Goal: Task Accomplishment & Management: Use online tool/utility

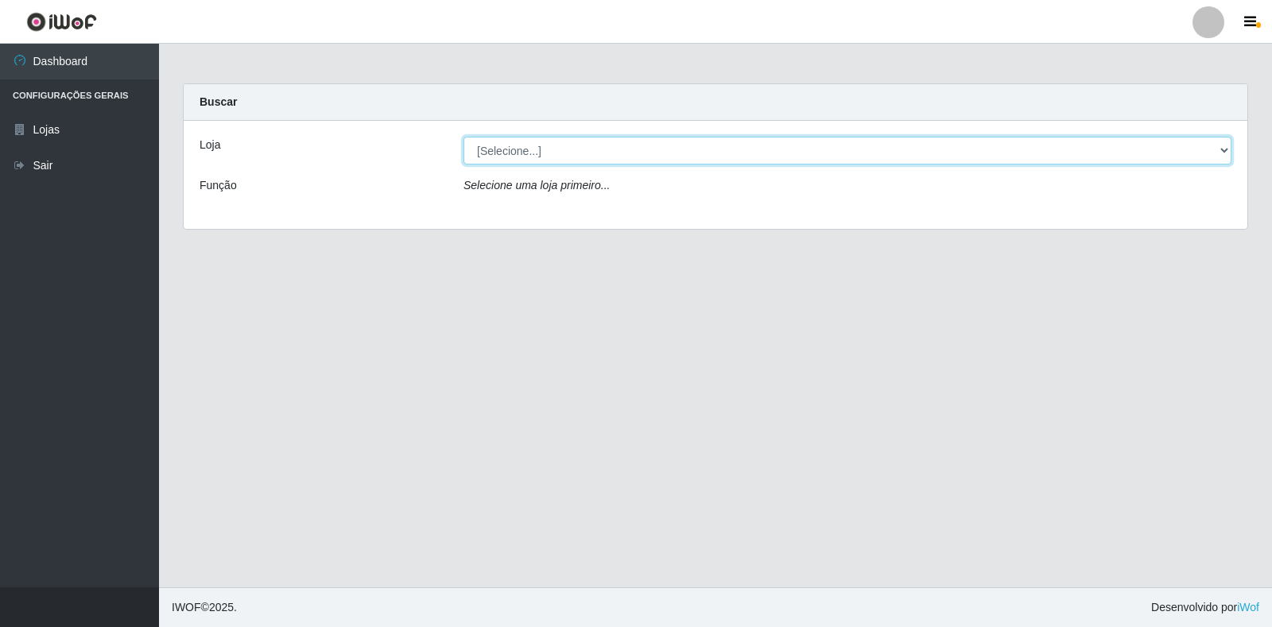
drag, startPoint x: 871, startPoint y: 153, endPoint x: 842, endPoint y: 163, distance: 30.2
click at [871, 153] on select "[Selecione...] Extrabom - Loja 18 Goiabeiras" at bounding box center [847, 151] width 768 height 28
select select "501"
click at [463, 137] on select "[Selecione...] Extrabom - Loja 18 Goiabeiras" at bounding box center [847, 151] width 768 height 28
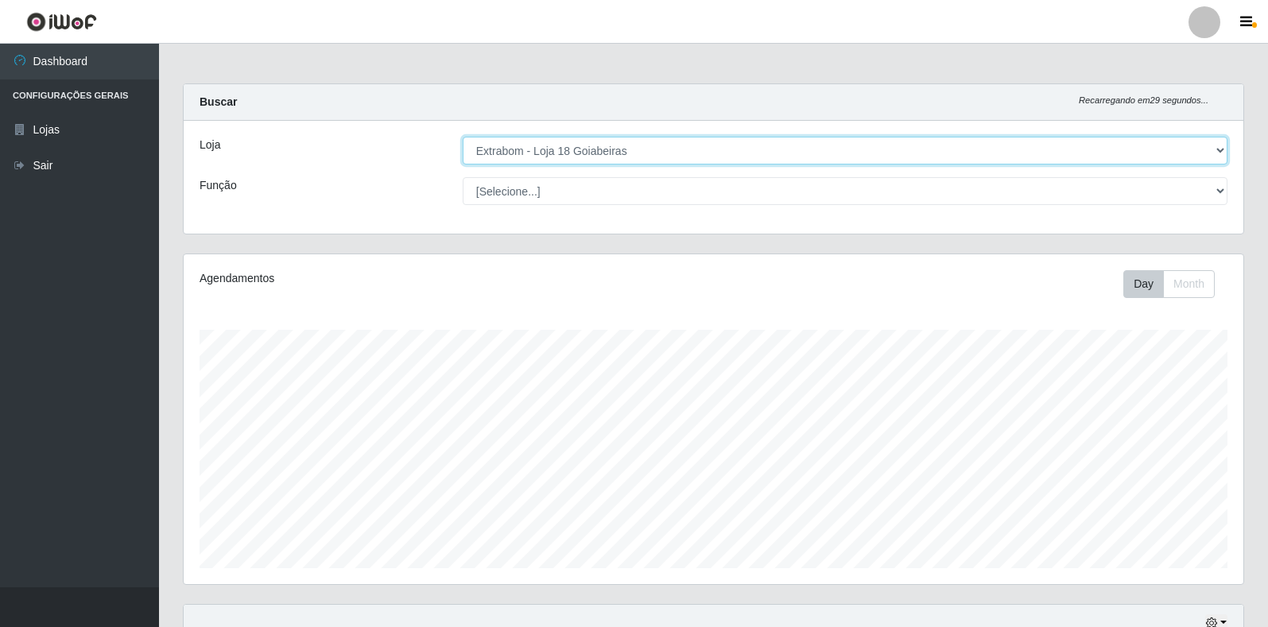
scroll to position [287, 0]
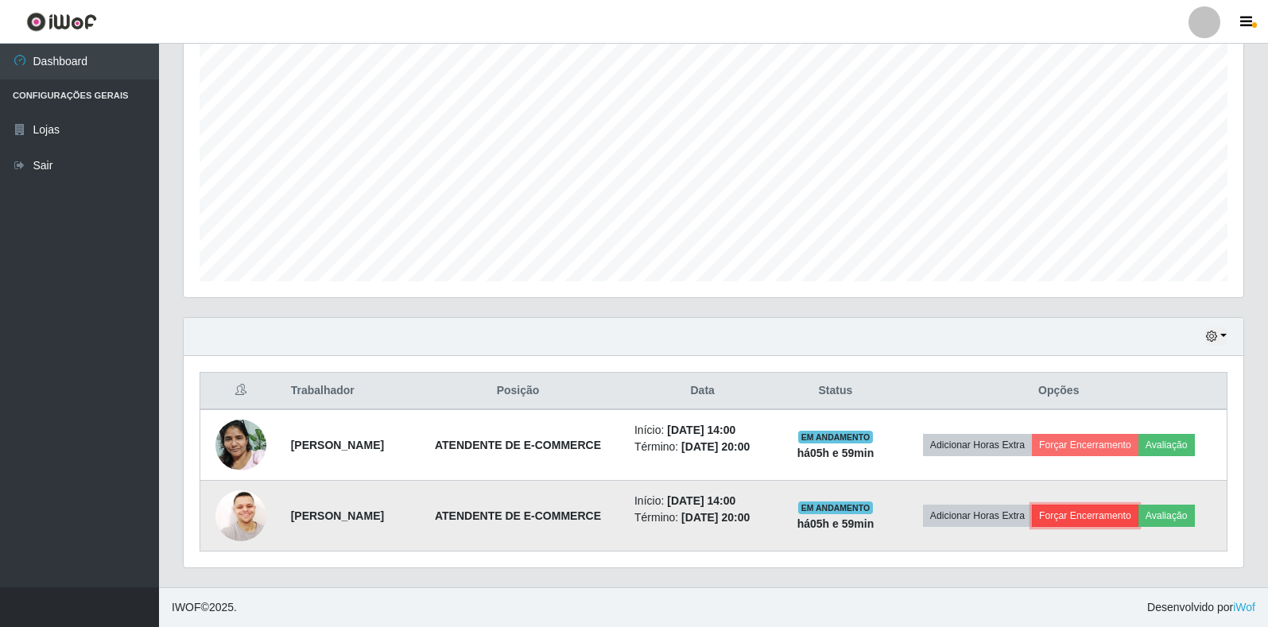
click at [1097, 513] on button "Forçar Encerramento" at bounding box center [1085, 516] width 107 height 22
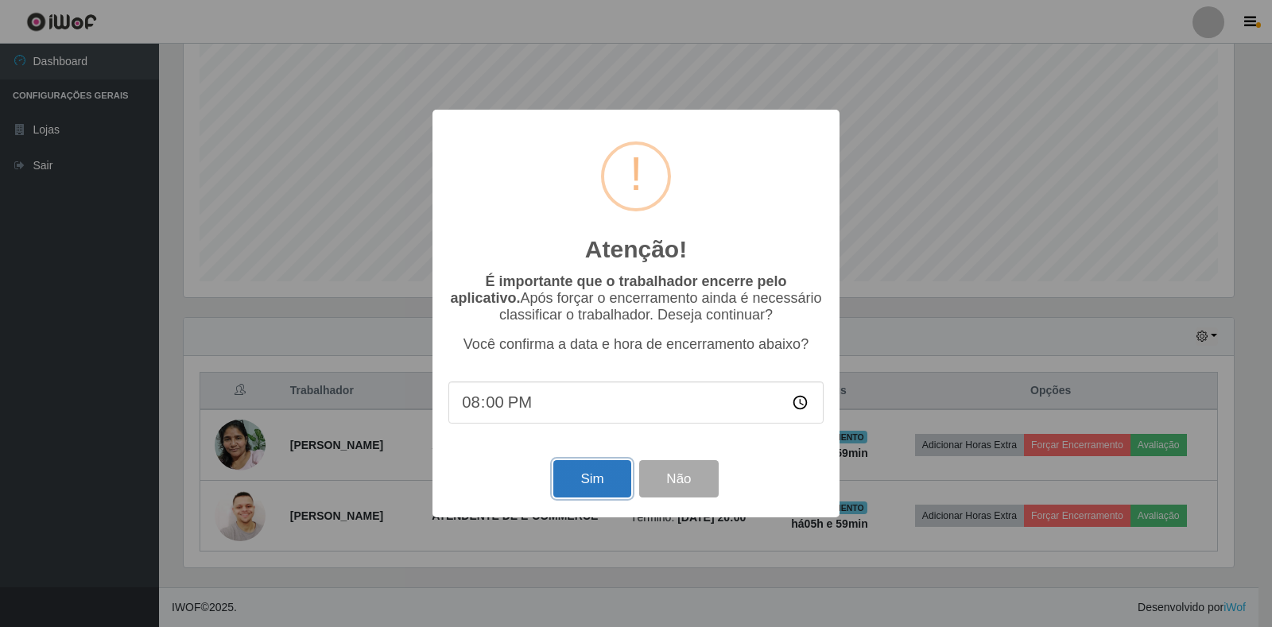
click at [592, 477] on button "Sim" at bounding box center [591, 478] width 77 height 37
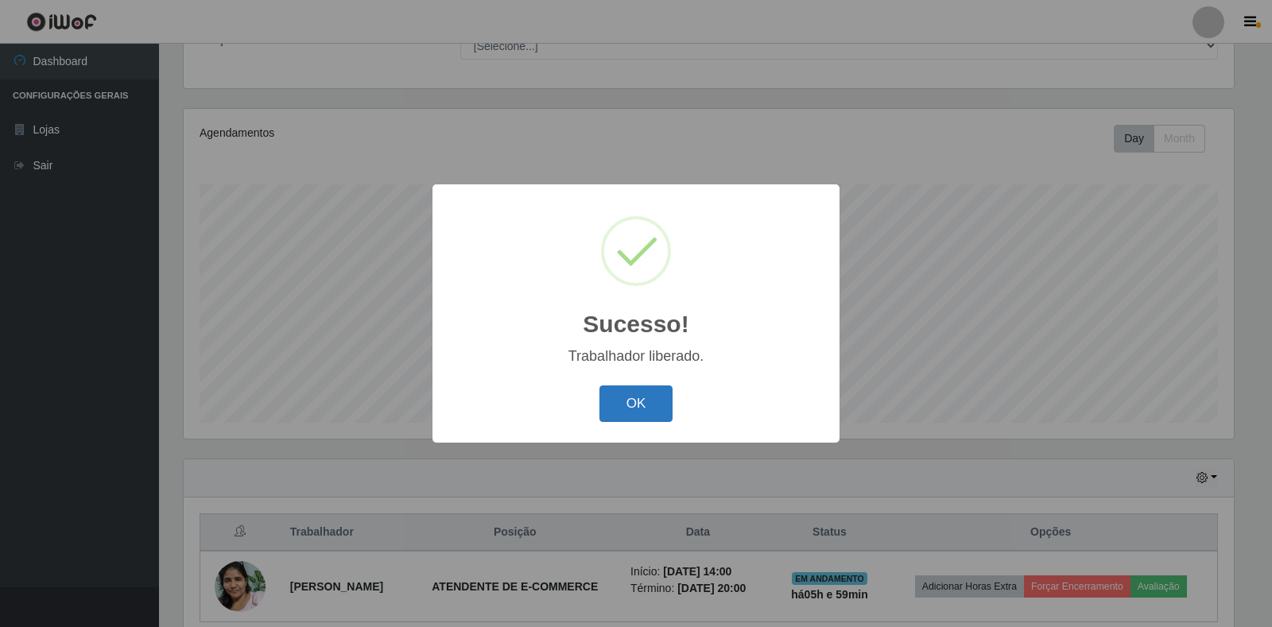
click at [661, 409] on button "OK" at bounding box center [636, 403] width 74 height 37
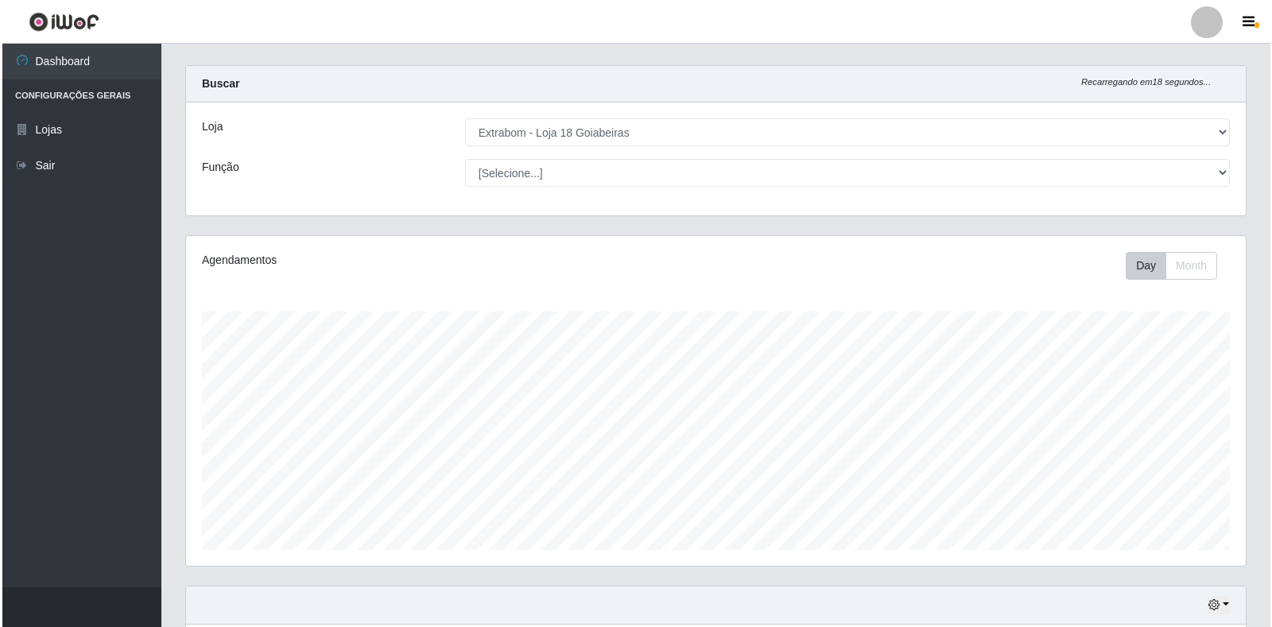
scroll to position [216, 0]
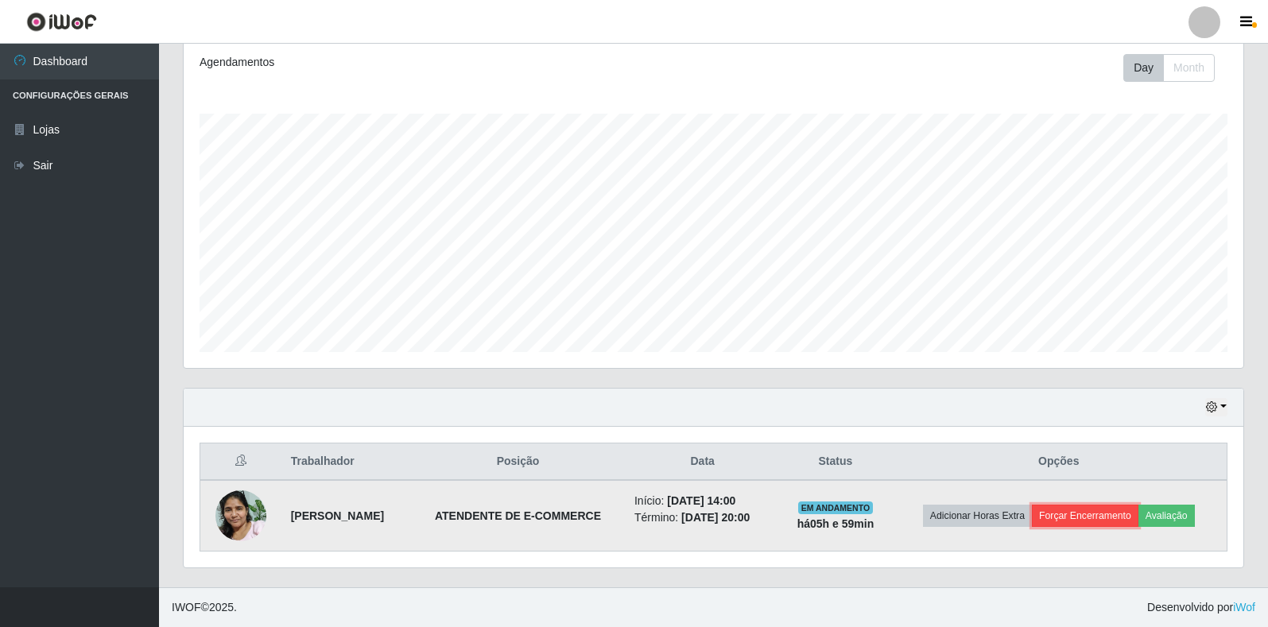
click at [1123, 507] on button "Forçar Encerramento" at bounding box center [1085, 516] width 107 height 22
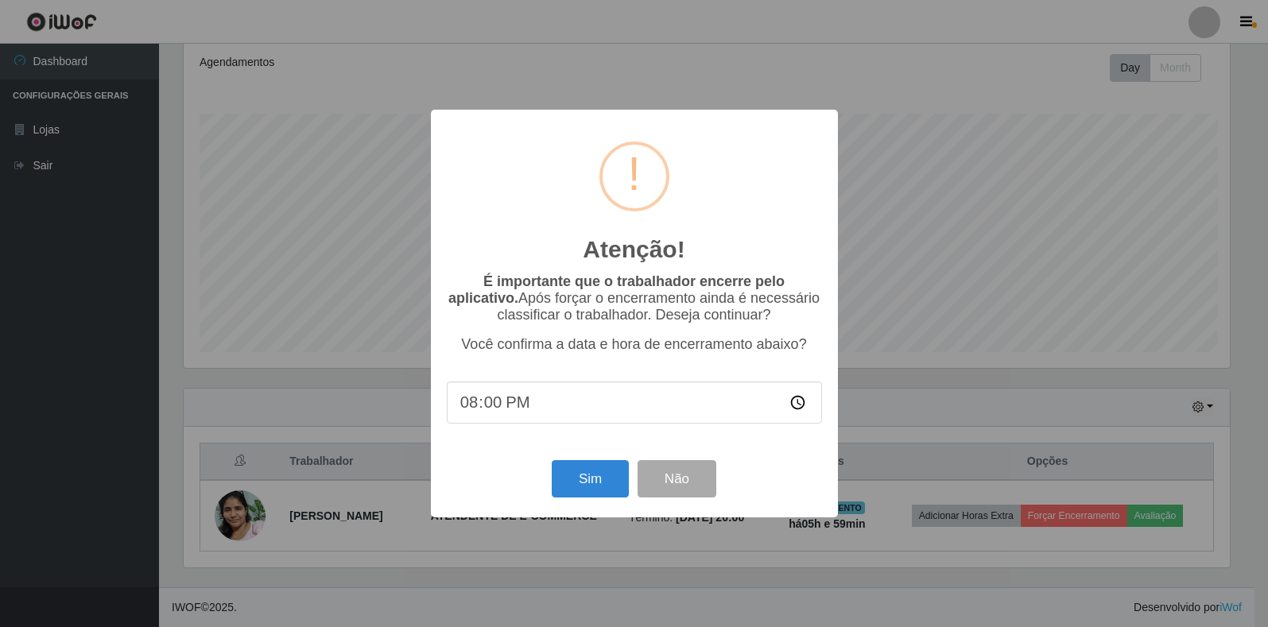
scroll to position [330, 1050]
click at [583, 494] on button "Sim" at bounding box center [591, 478] width 77 height 37
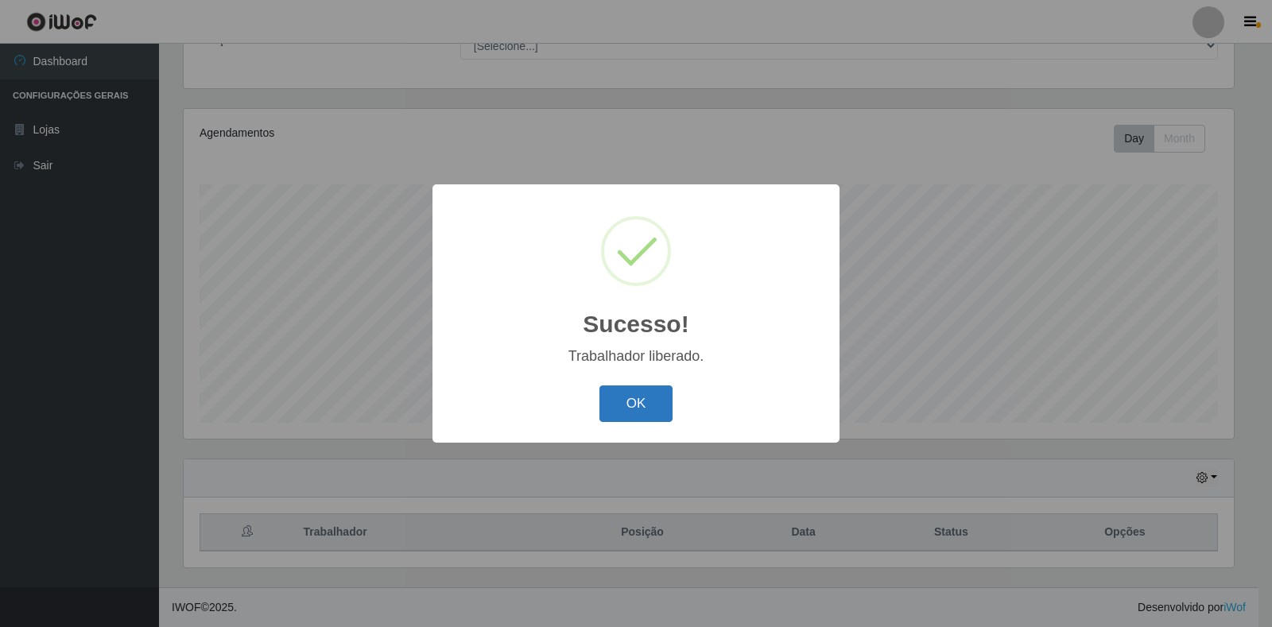
click at [639, 388] on button "OK" at bounding box center [636, 403] width 74 height 37
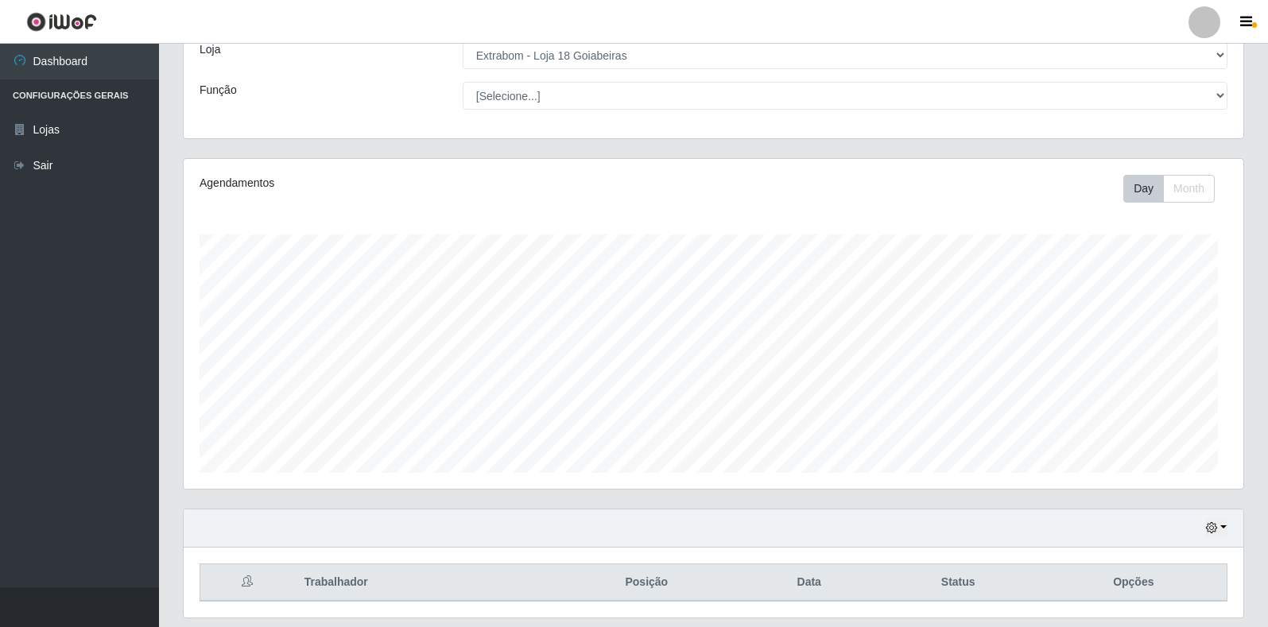
scroll to position [330, 1059]
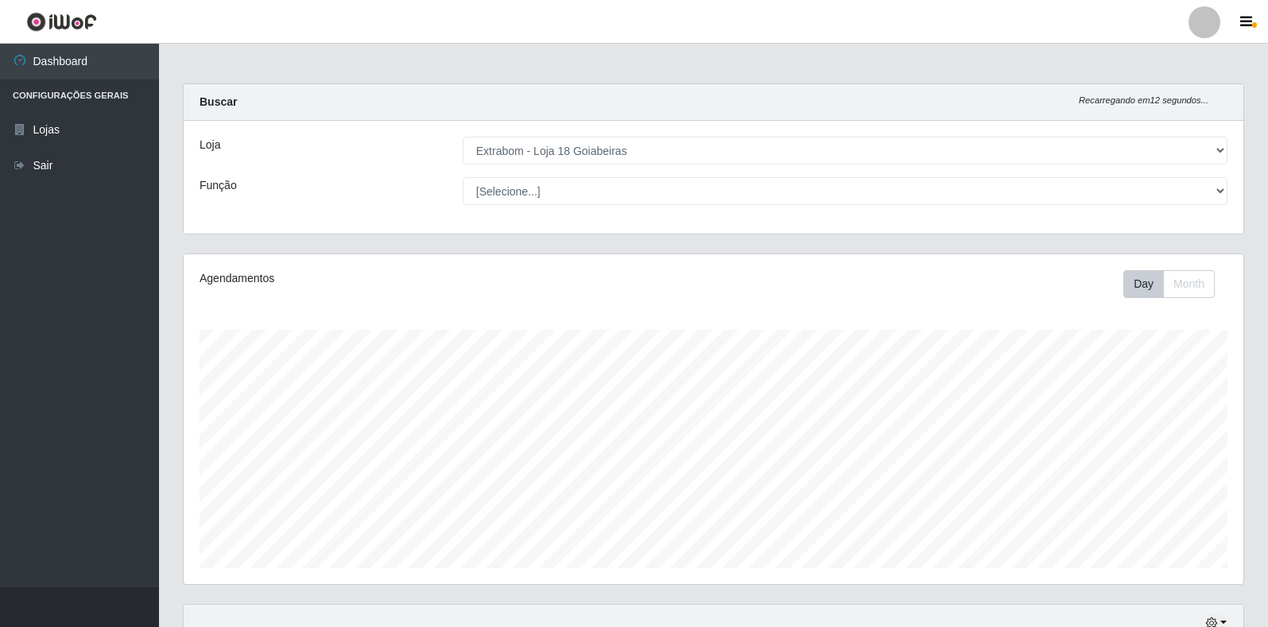
click at [808, 168] on div "Loja [Selecione...] Extrabom - Loja 18 Goiabeiras Função [Selecione...] ATENDEN…" at bounding box center [713, 177] width 1059 height 113
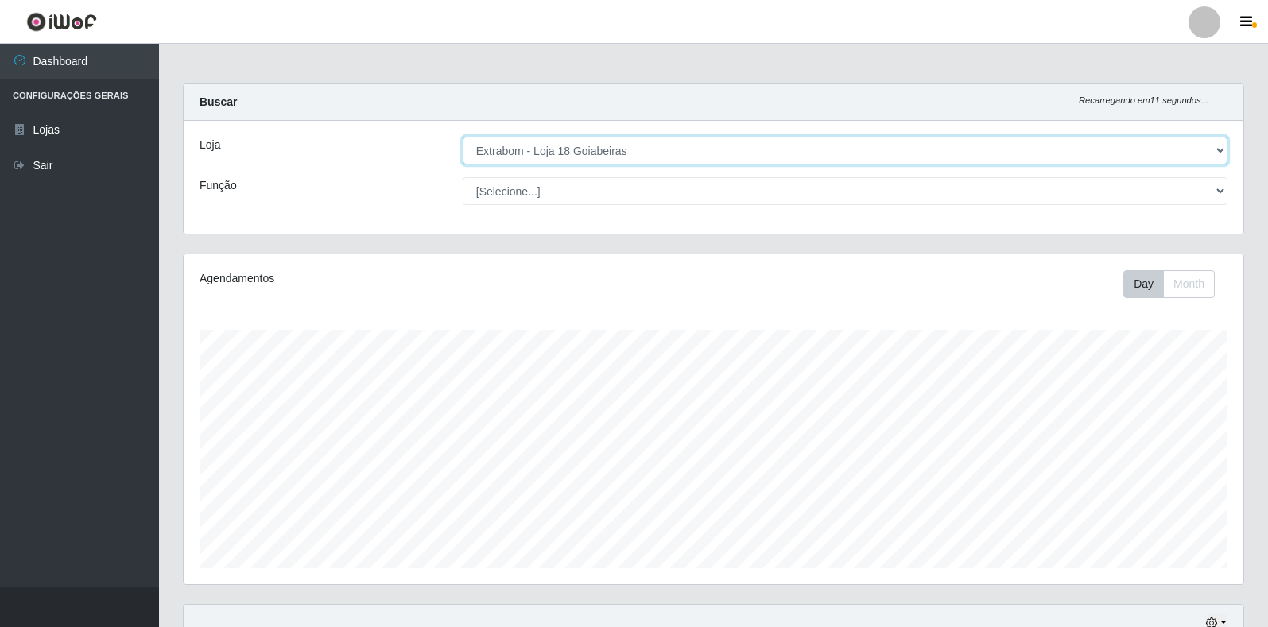
click at [811, 158] on select "[Selecione...] Extrabom - Loja 18 Goiabeiras" at bounding box center [845, 151] width 765 height 28
click at [463, 137] on select "[Selecione...] Extrabom - Loja 18 Goiabeiras" at bounding box center [845, 151] width 765 height 28
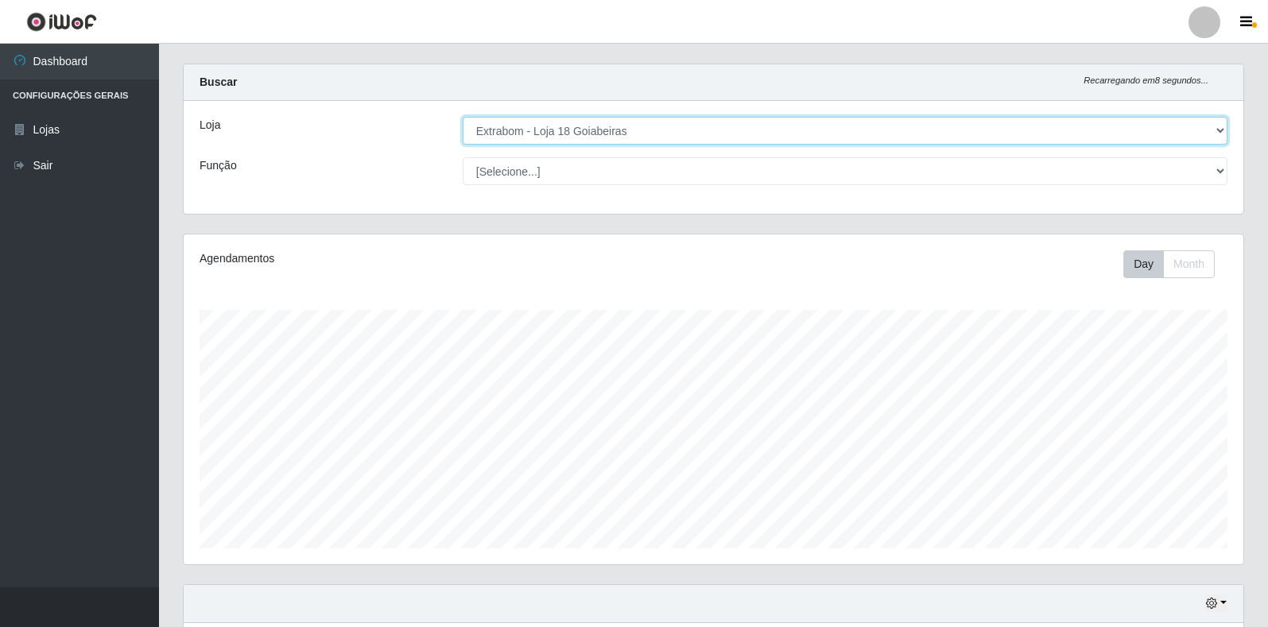
scroll to position [0, 0]
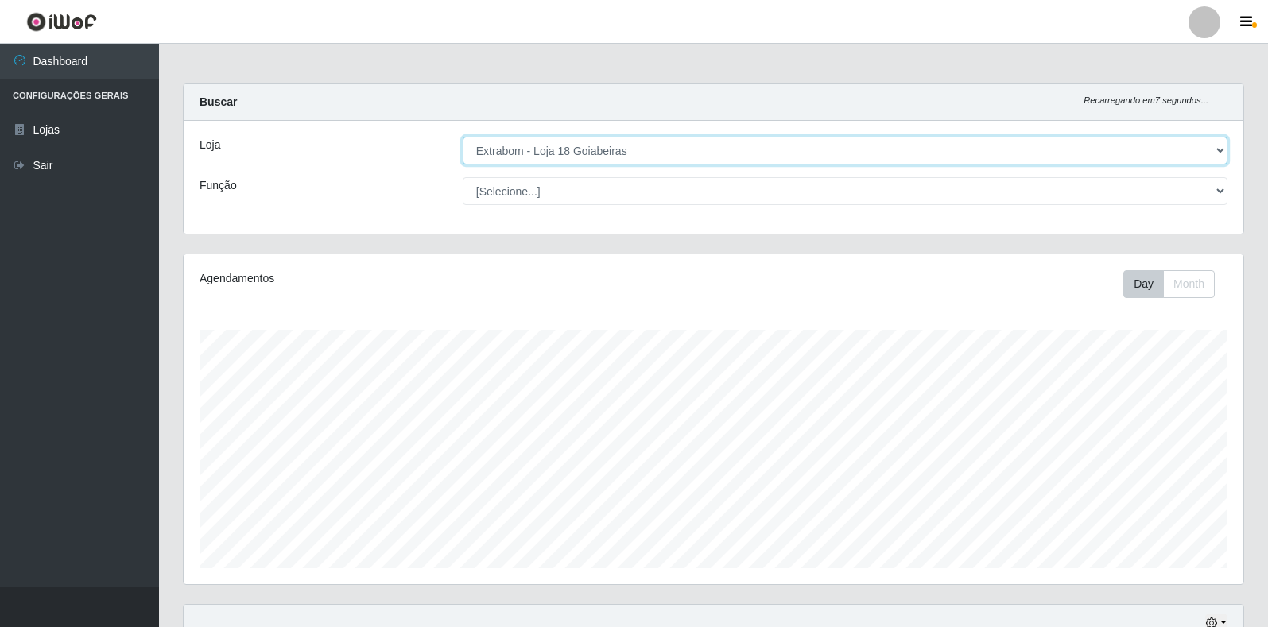
click at [746, 142] on select "[Selecione...] Extrabom - Loja 18 Goiabeiras" at bounding box center [845, 151] width 765 height 28
click at [691, 161] on select "[Selecione...] Extrabom - Loja 18 Goiabeiras" at bounding box center [845, 151] width 765 height 28
click at [665, 151] on select "[Selecione...] Extrabom - Loja 18 Goiabeiras" at bounding box center [845, 151] width 765 height 28
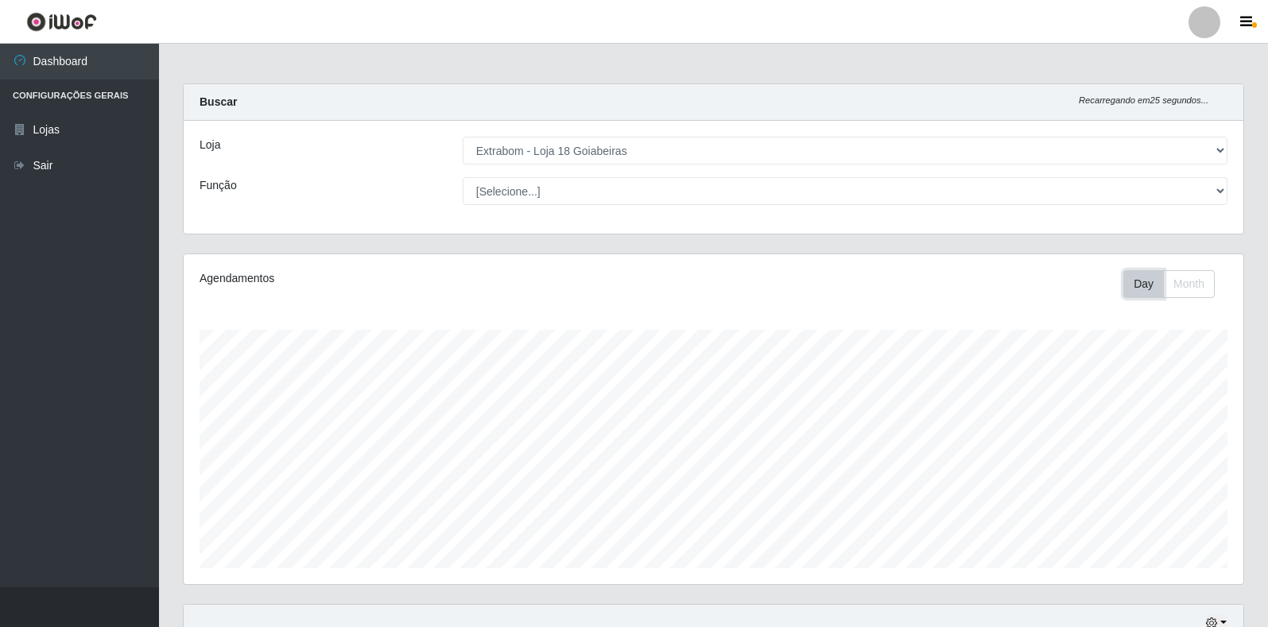
click at [1145, 286] on button "Day" at bounding box center [1143, 284] width 41 height 28
click at [1176, 282] on button "Month" at bounding box center [1189, 284] width 52 height 28
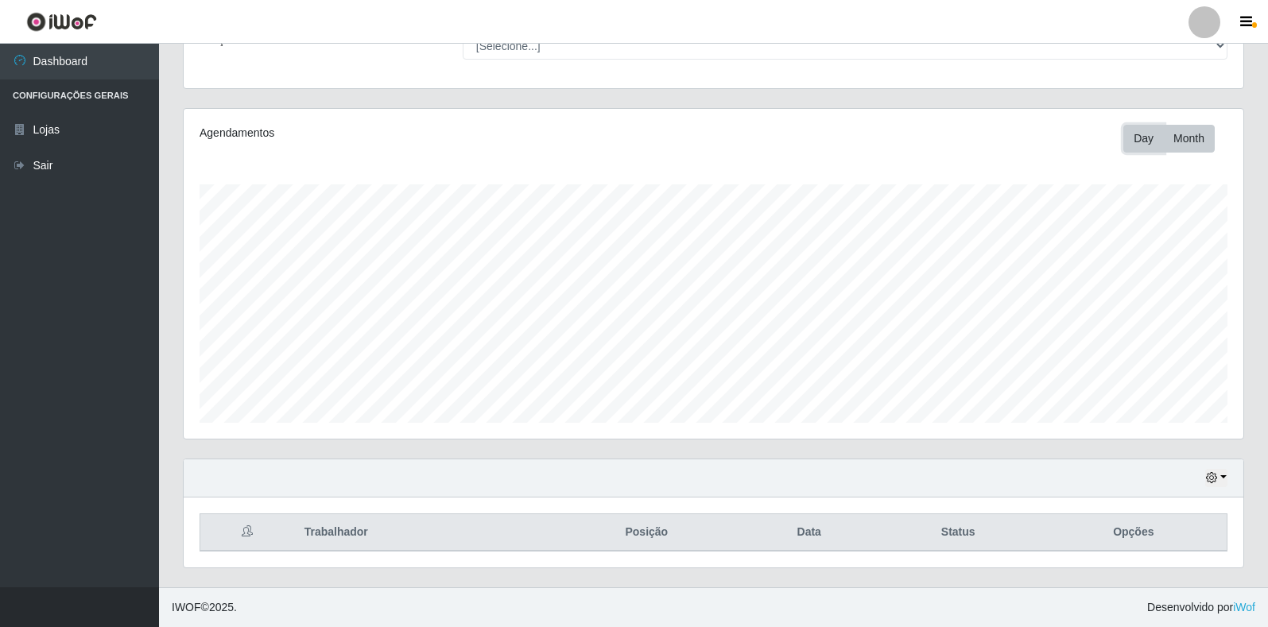
click at [1128, 137] on button "Day" at bounding box center [1143, 139] width 41 height 28
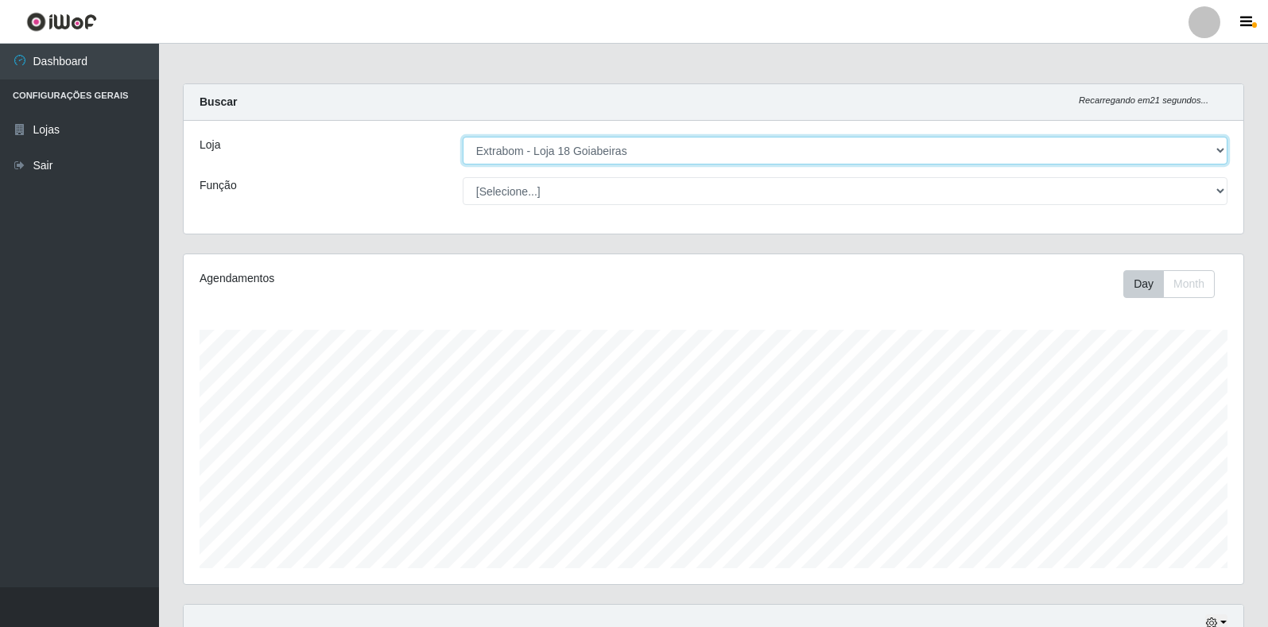
click at [553, 148] on select "[Selecione...] Extrabom - Loja 18 Goiabeiras" at bounding box center [845, 151] width 765 height 28
click at [463, 137] on select "[Selecione...] Extrabom - Loja 18 Goiabeiras" at bounding box center [845, 151] width 765 height 28
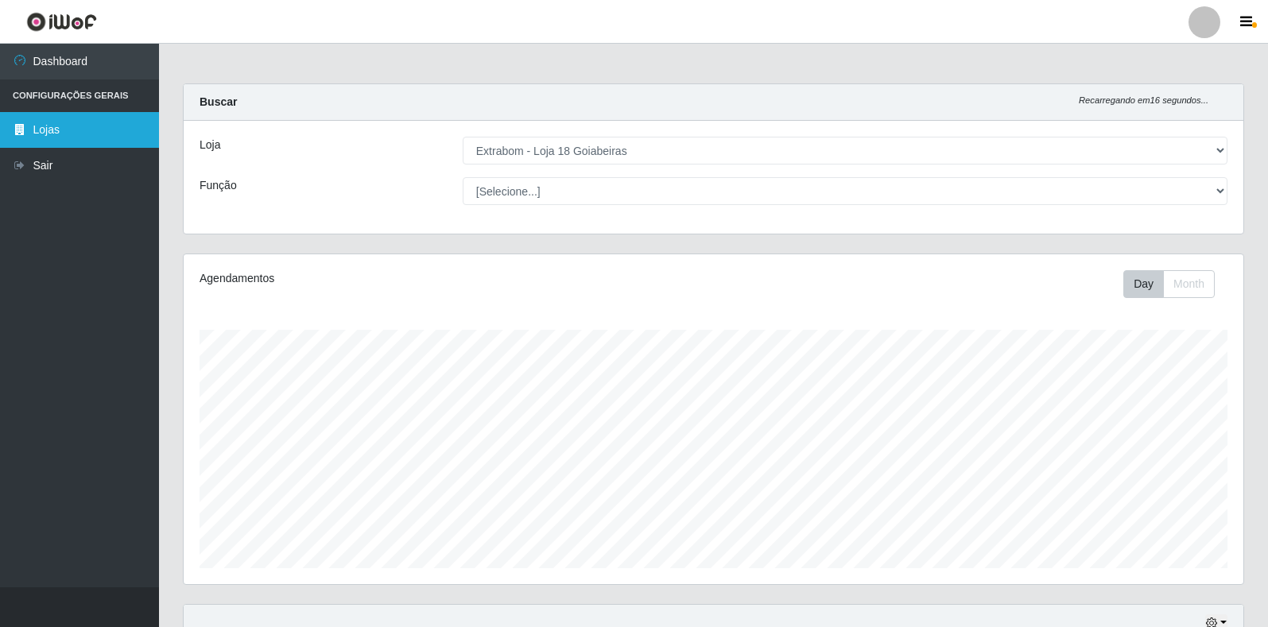
click at [93, 132] on link "Lojas" at bounding box center [79, 130] width 159 height 36
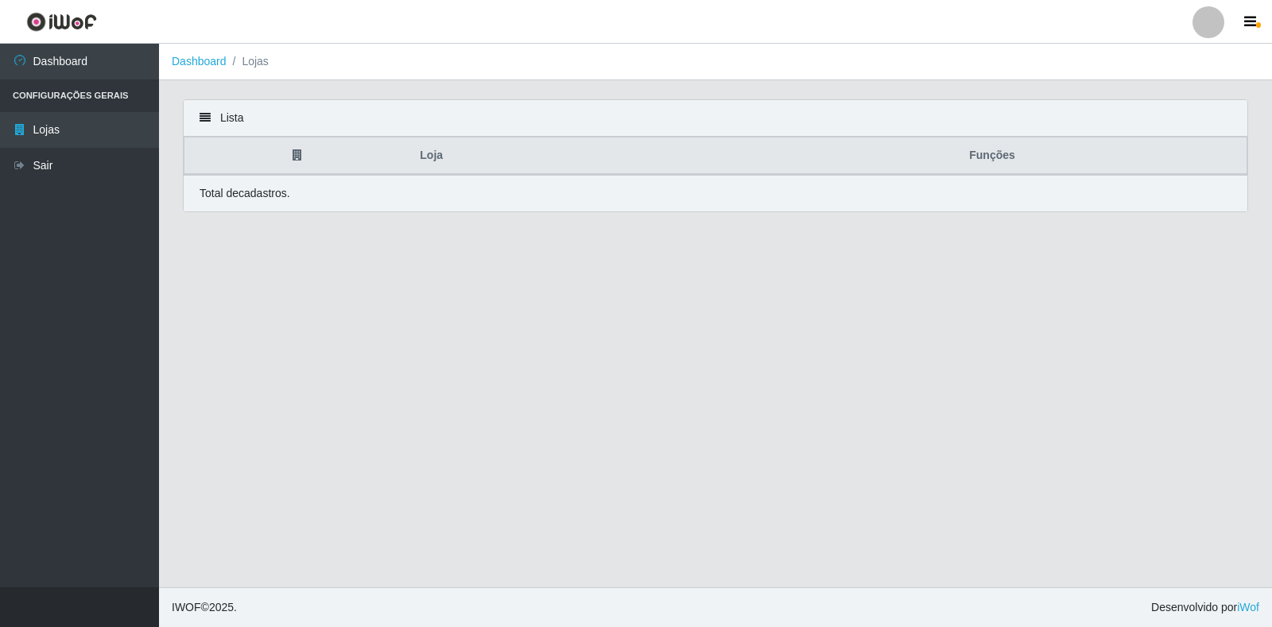
click at [268, 186] on p "Total de cadastros." at bounding box center [244, 193] width 91 height 17
click at [95, 54] on link "Dashboard" at bounding box center [79, 62] width 159 height 36
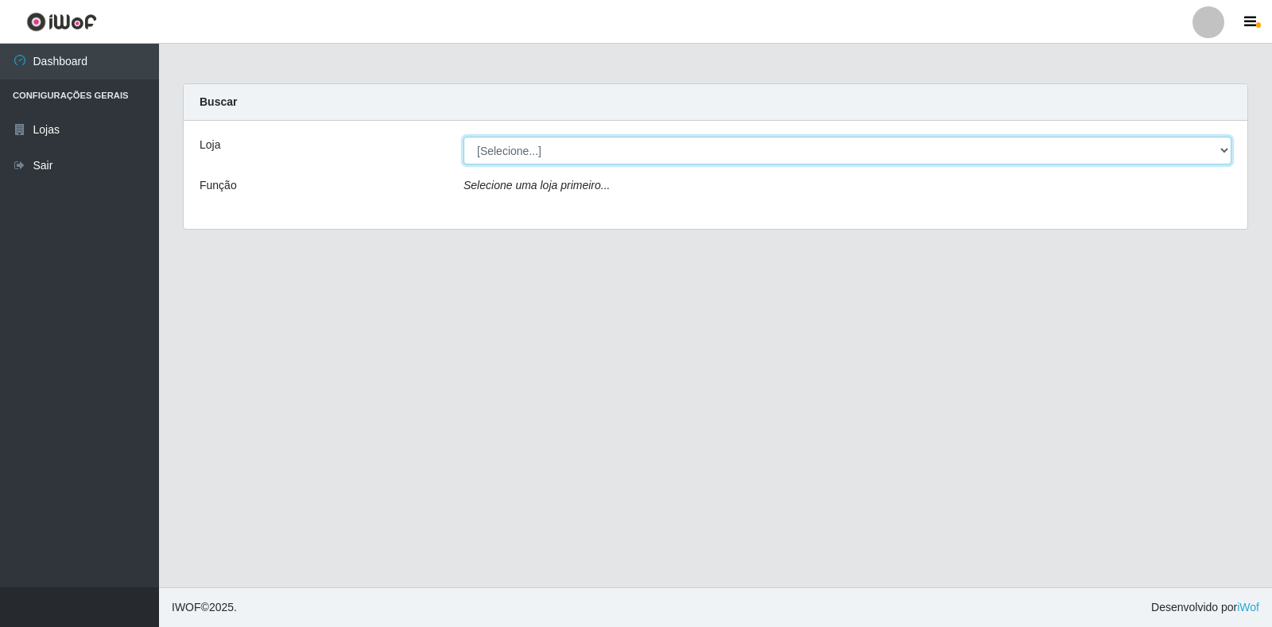
click at [618, 147] on select "[Selecione...] Extrabom - Loja 18 Goiabeiras" at bounding box center [847, 151] width 768 height 28
select select "501"
click at [463, 137] on select "[Selecione...] Extrabom - Loja 18 Goiabeiras" at bounding box center [847, 151] width 768 height 28
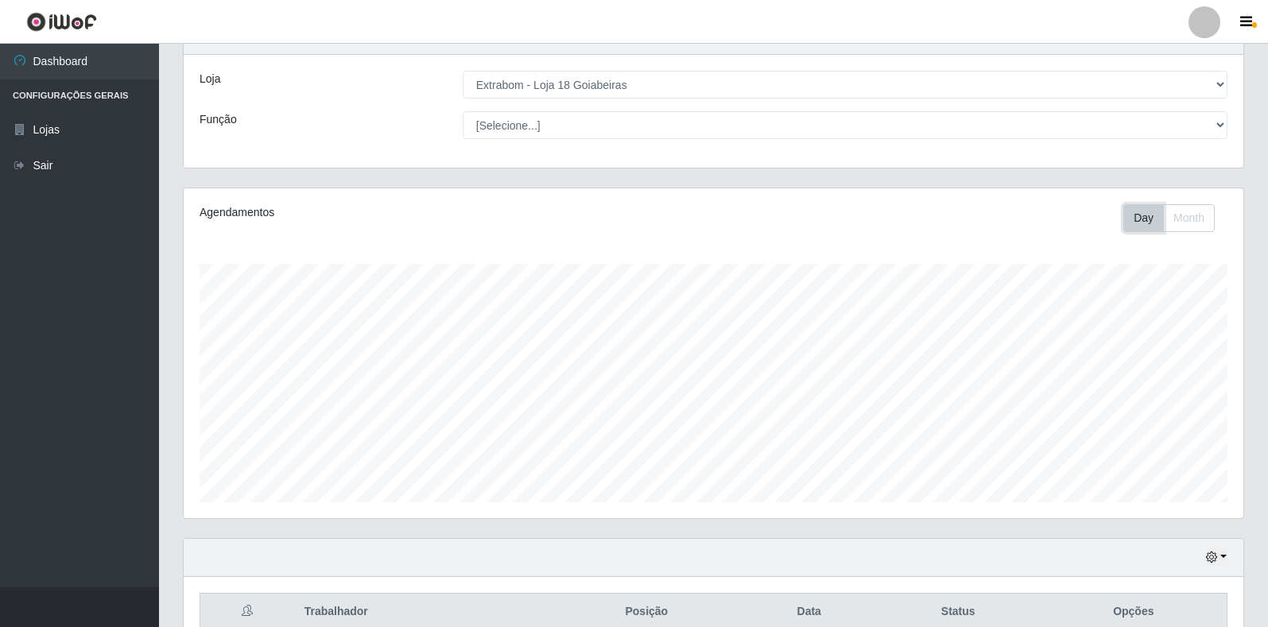
click at [1145, 223] on button "Day" at bounding box center [1143, 218] width 41 height 28
click at [1183, 223] on button "Month" at bounding box center [1189, 218] width 52 height 28
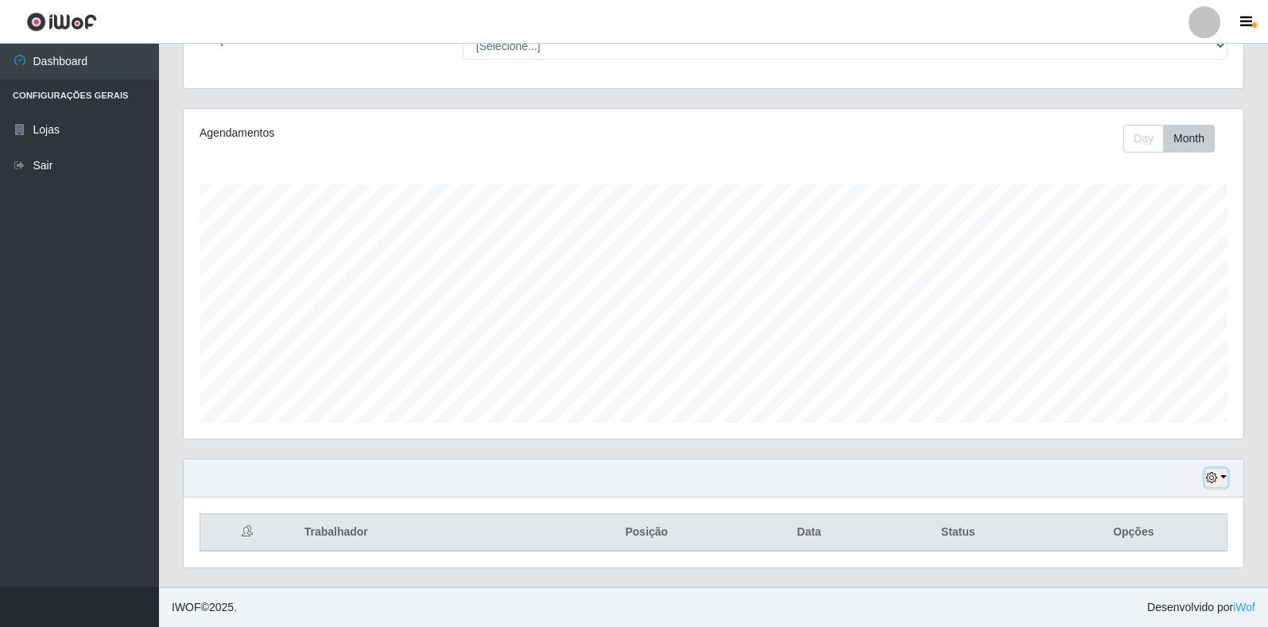
click at [1213, 476] on icon "button" at bounding box center [1211, 477] width 11 height 11
click at [1143, 136] on button "Day" at bounding box center [1143, 139] width 41 height 28
click at [1214, 482] on icon "button" at bounding box center [1211, 477] width 11 height 11
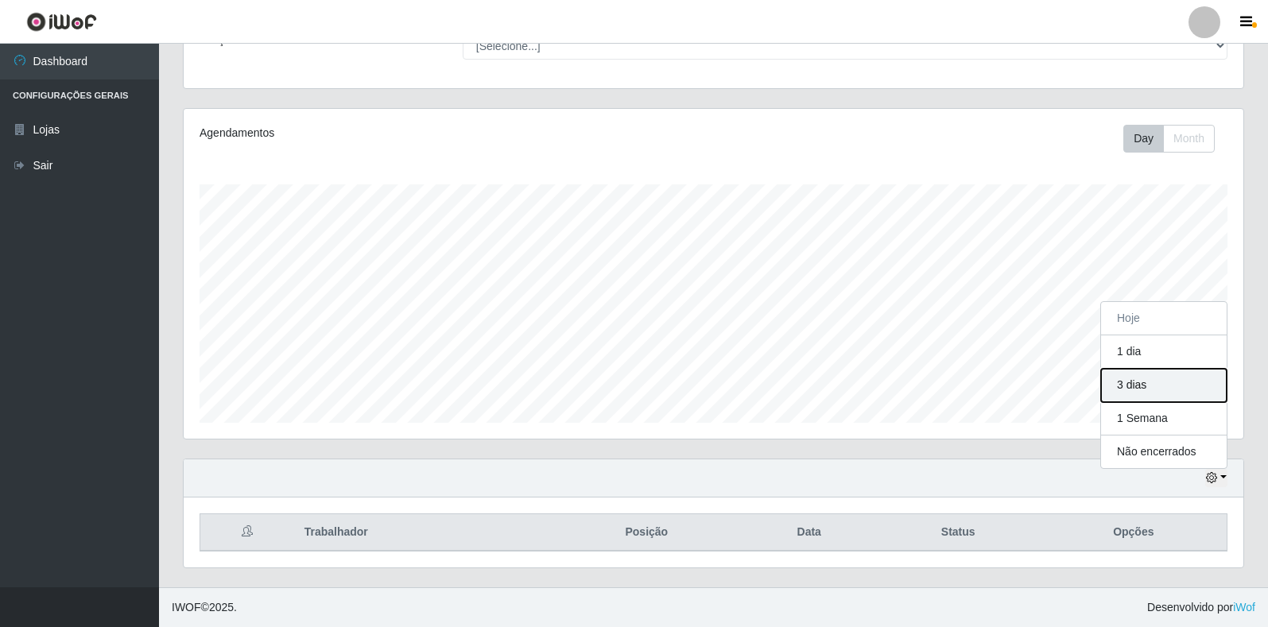
click at [1143, 374] on button "3 dias" at bounding box center [1164, 385] width 126 height 33
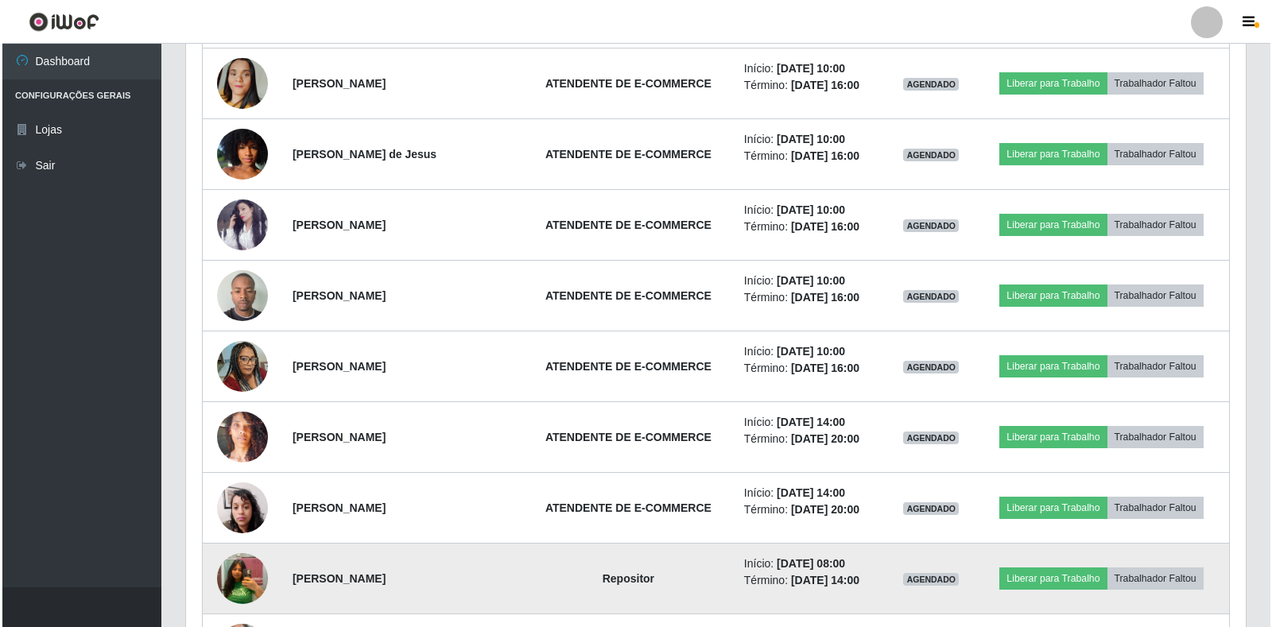
scroll to position [1020, 0]
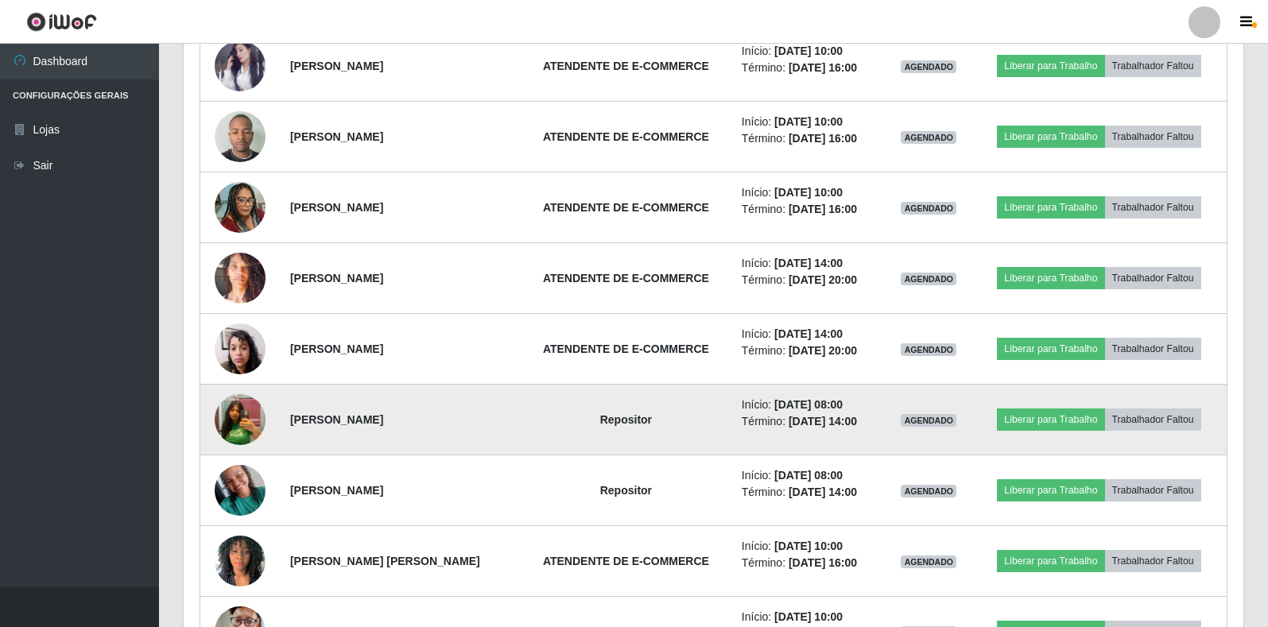
click at [245, 411] on img at bounding box center [240, 420] width 51 height 66
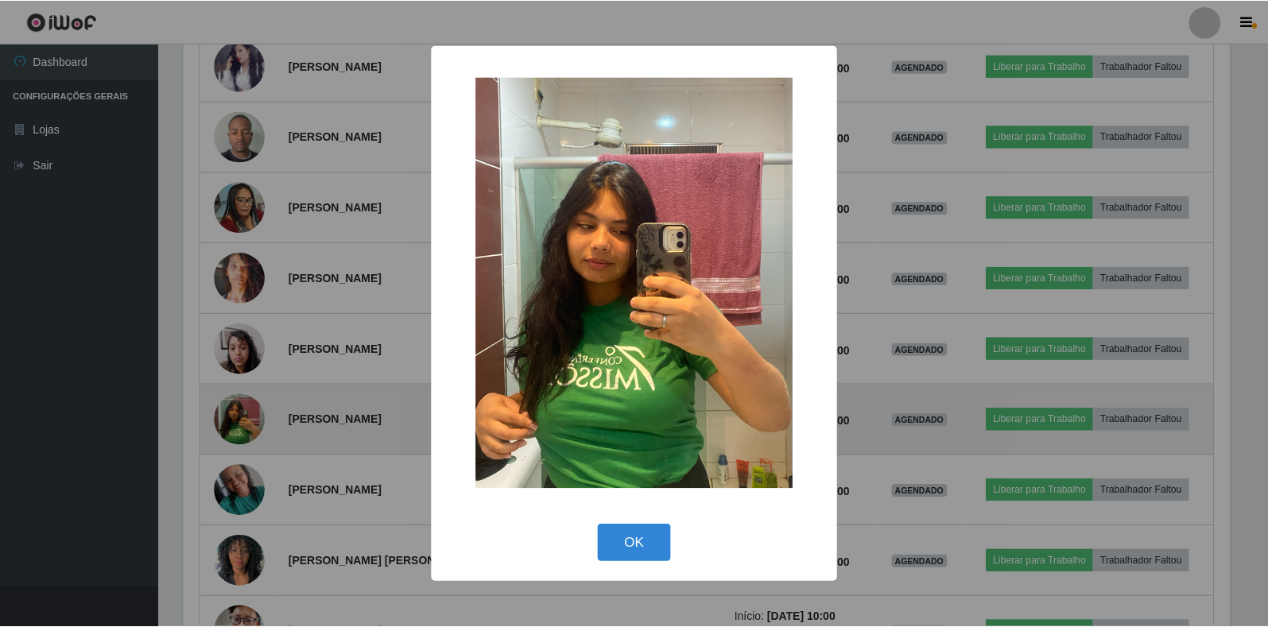
scroll to position [330, 1050]
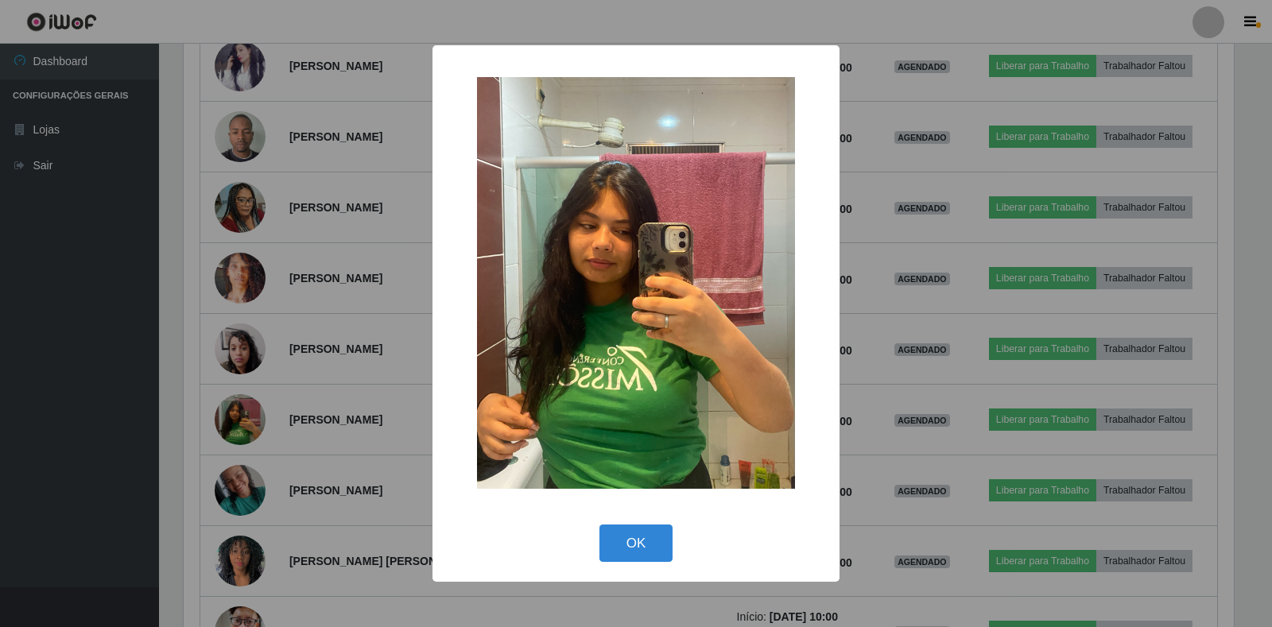
click at [244, 409] on div "× OK Cancel" at bounding box center [636, 313] width 1272 height 627
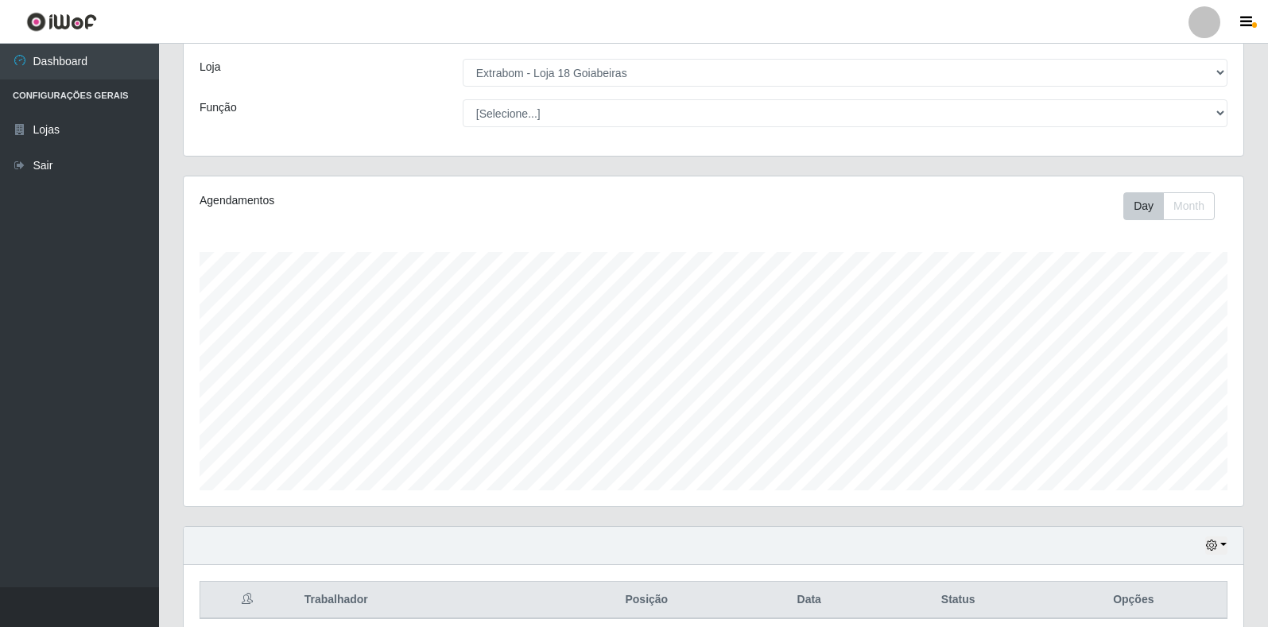
scroll to position [145, 0]
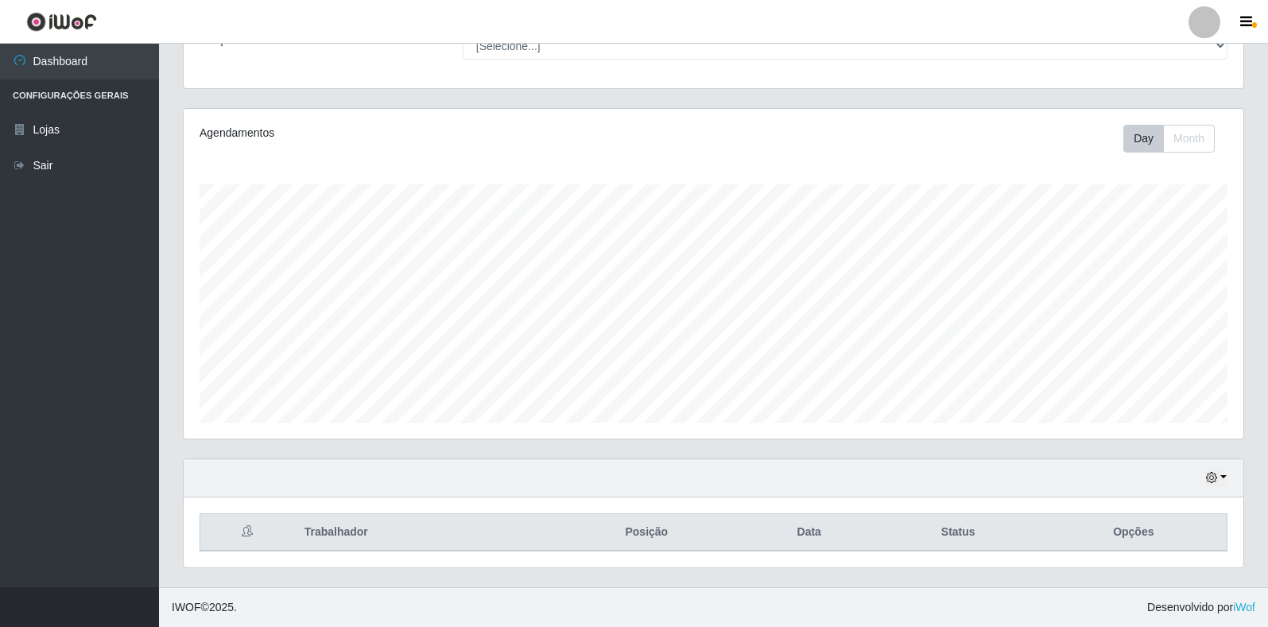
click at [1229, 471] on div "Hoje 1 dia 3 dias 1 Semana Não encerrados" at bounding box center [713, 478] width 1059 height 38
click at [1219, 475] on button "button" at bounding box center [1216, 478] width 22 height 18
click at [1137, 363] on button "1 dia" at bounding box center [1164, 351] width 126 height 33
